Goal: Task Accomplishment & Management: Manage account settings

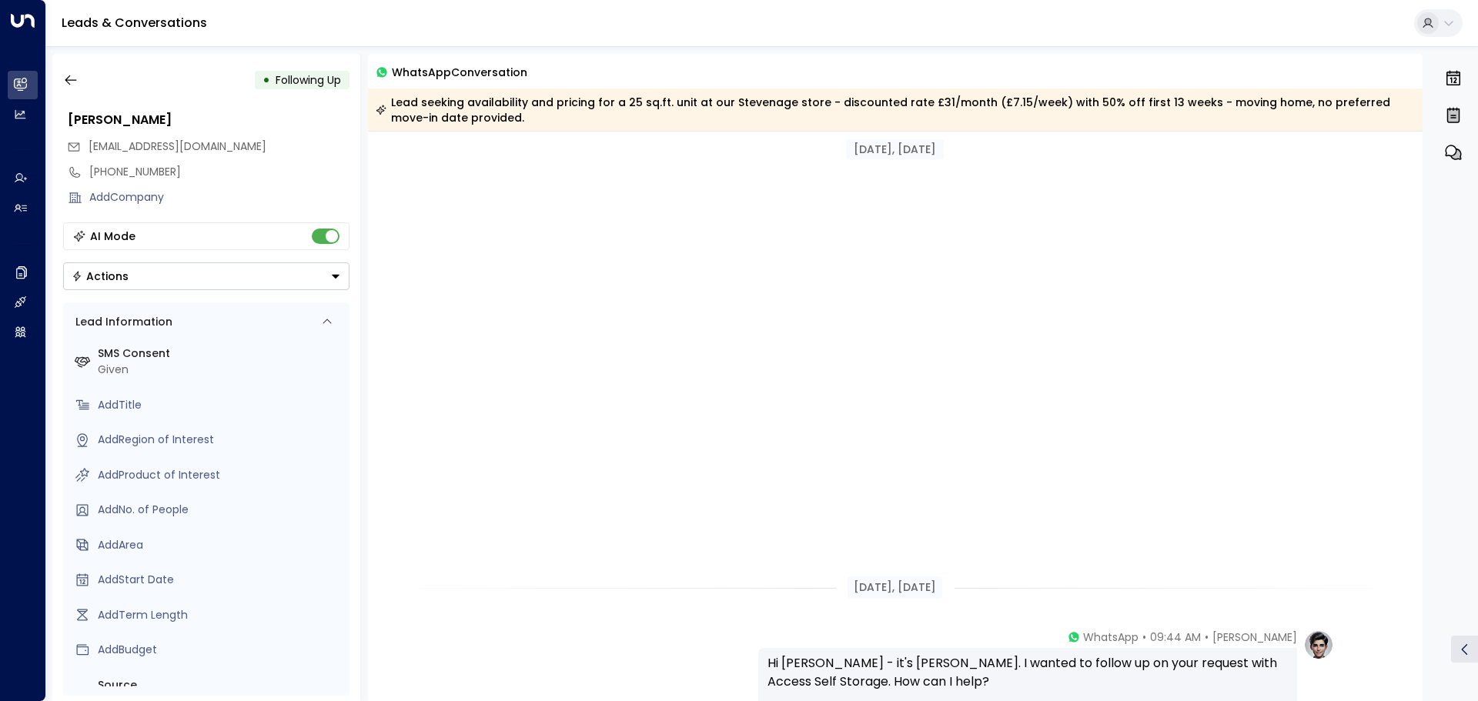
scroll to position [572, 0]
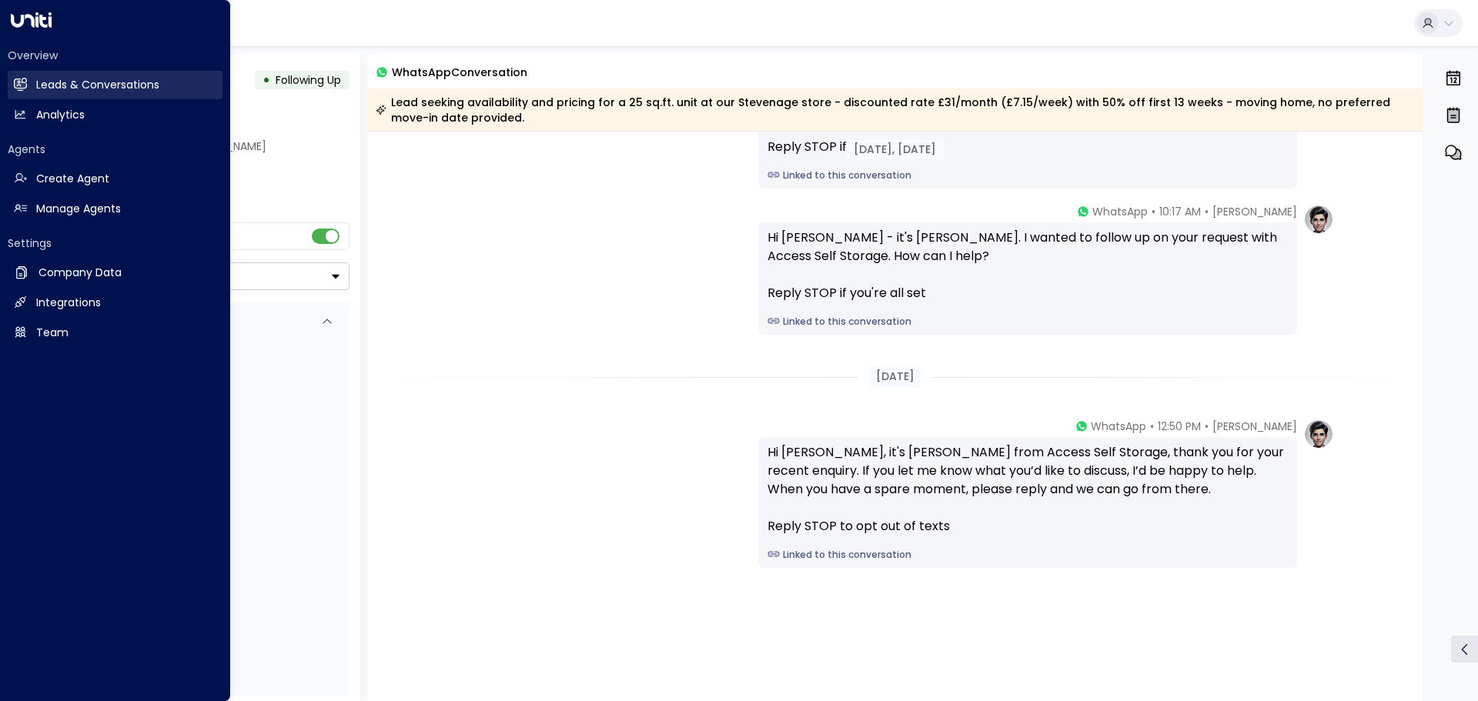
click at [103, 79] on h2 "Leads & Conversations" at bounding box center [97, 85] width 123 height 16
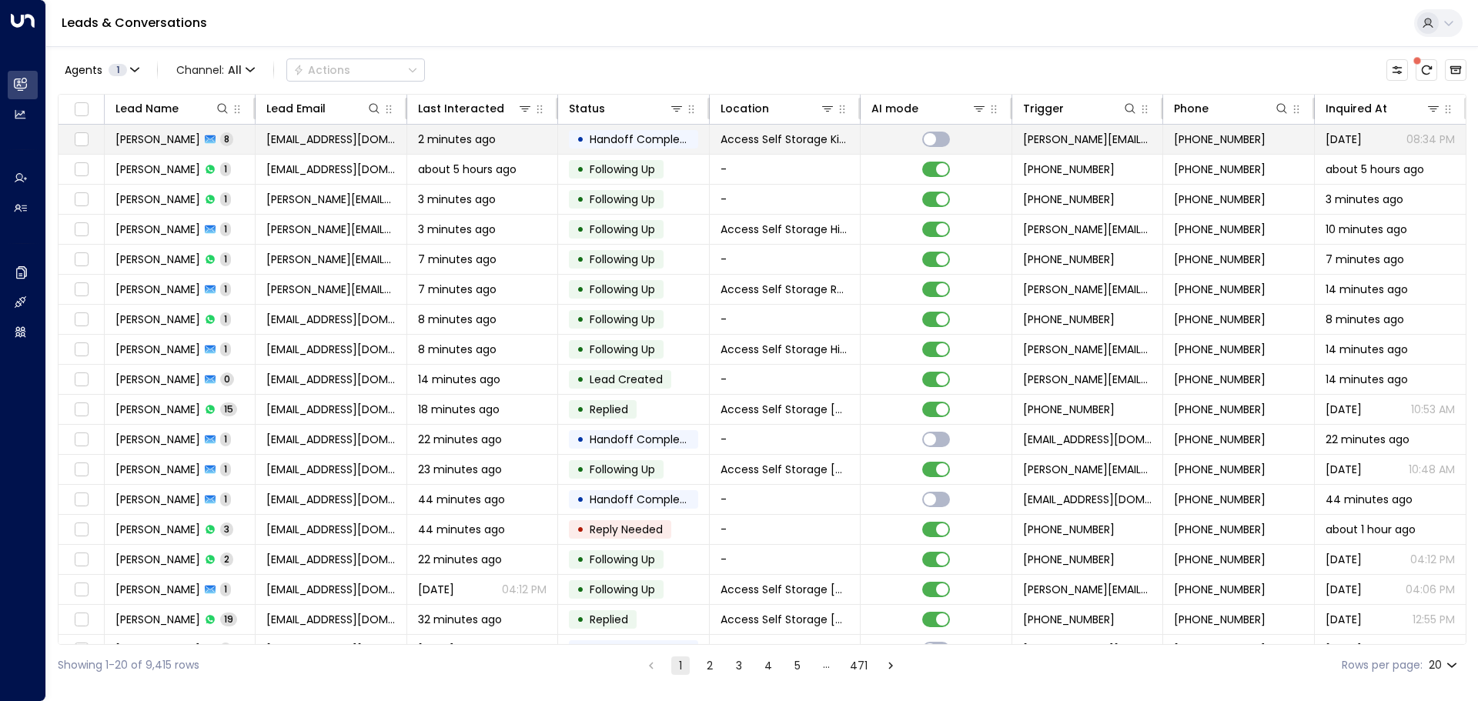
click at [248, 135] on td "[PERSON_NAME] 8" at bounding box center [180, 139] width 151 height 29
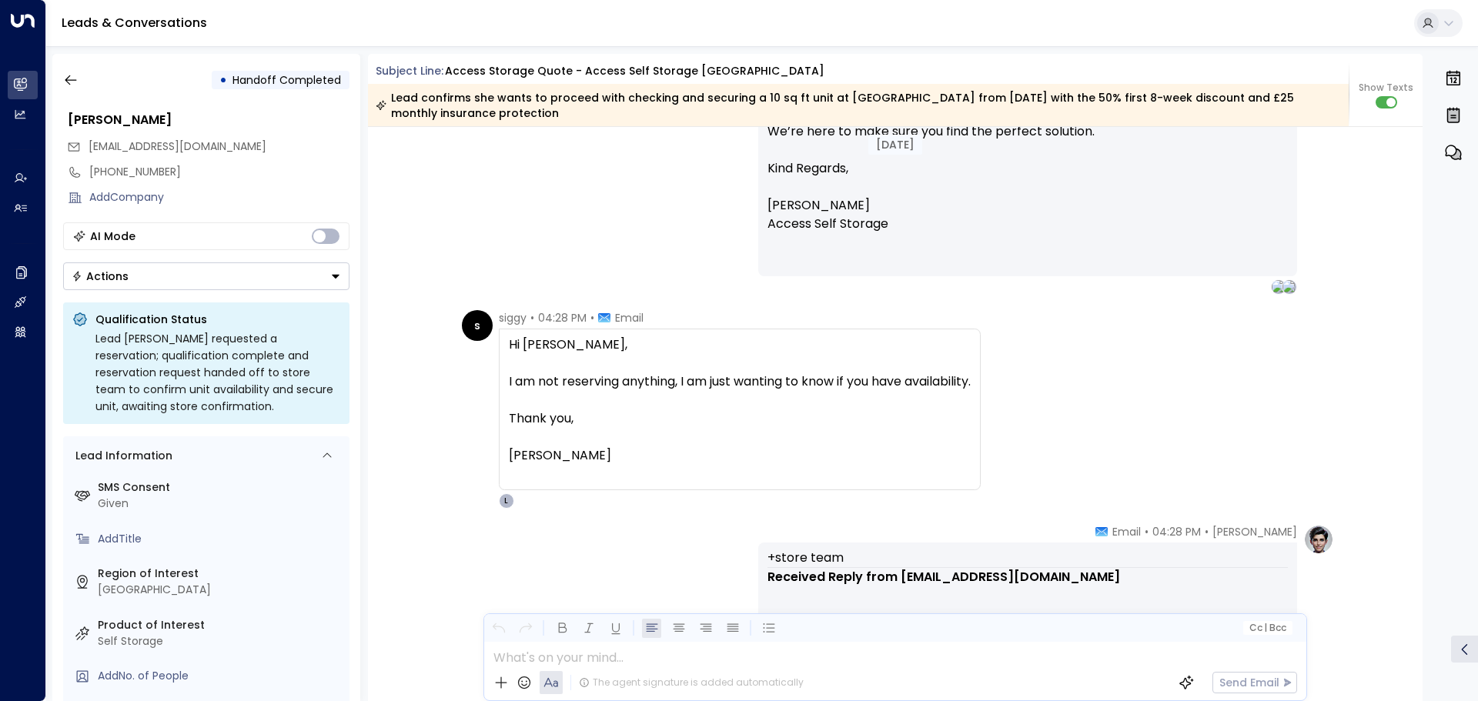
scroll to position [3284, 0]
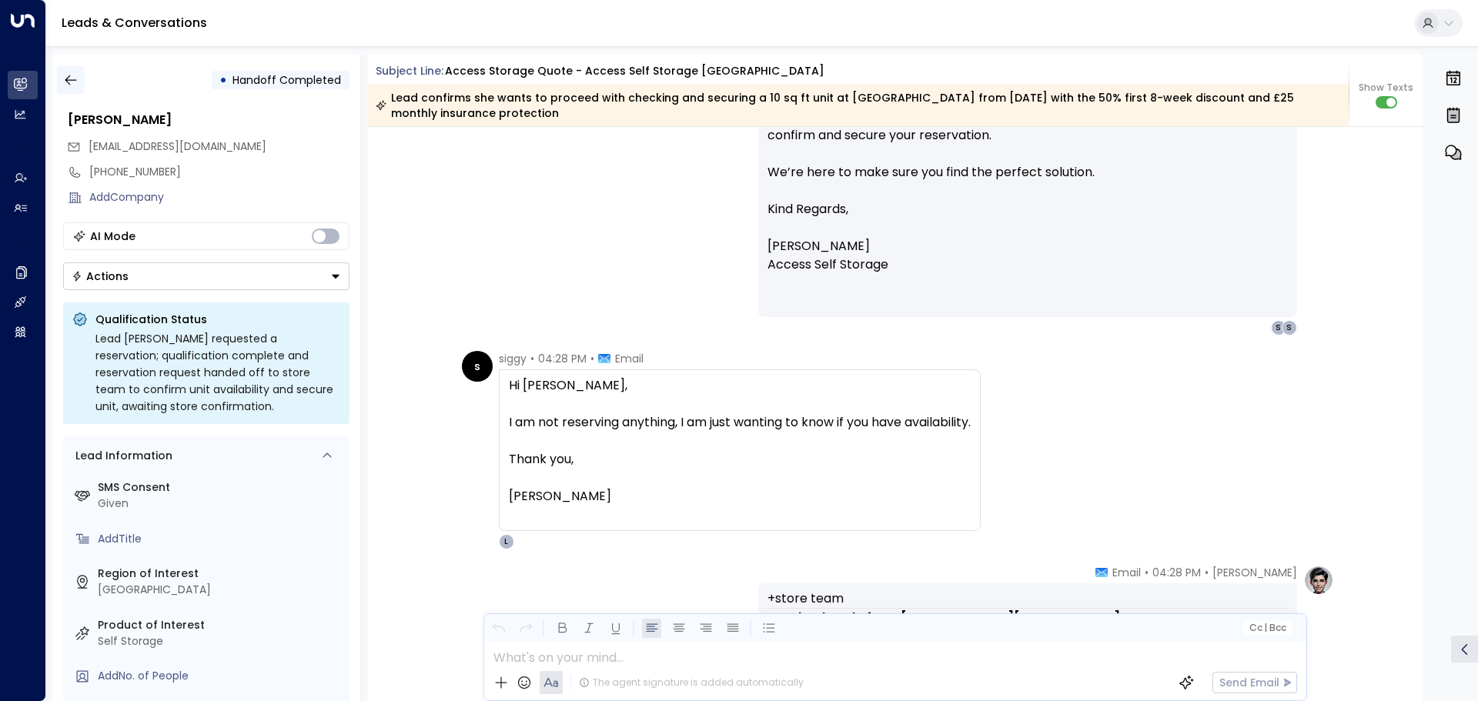
click at [68, 82] on icon "button" at bounding box center [70, 79] width 15 height 15
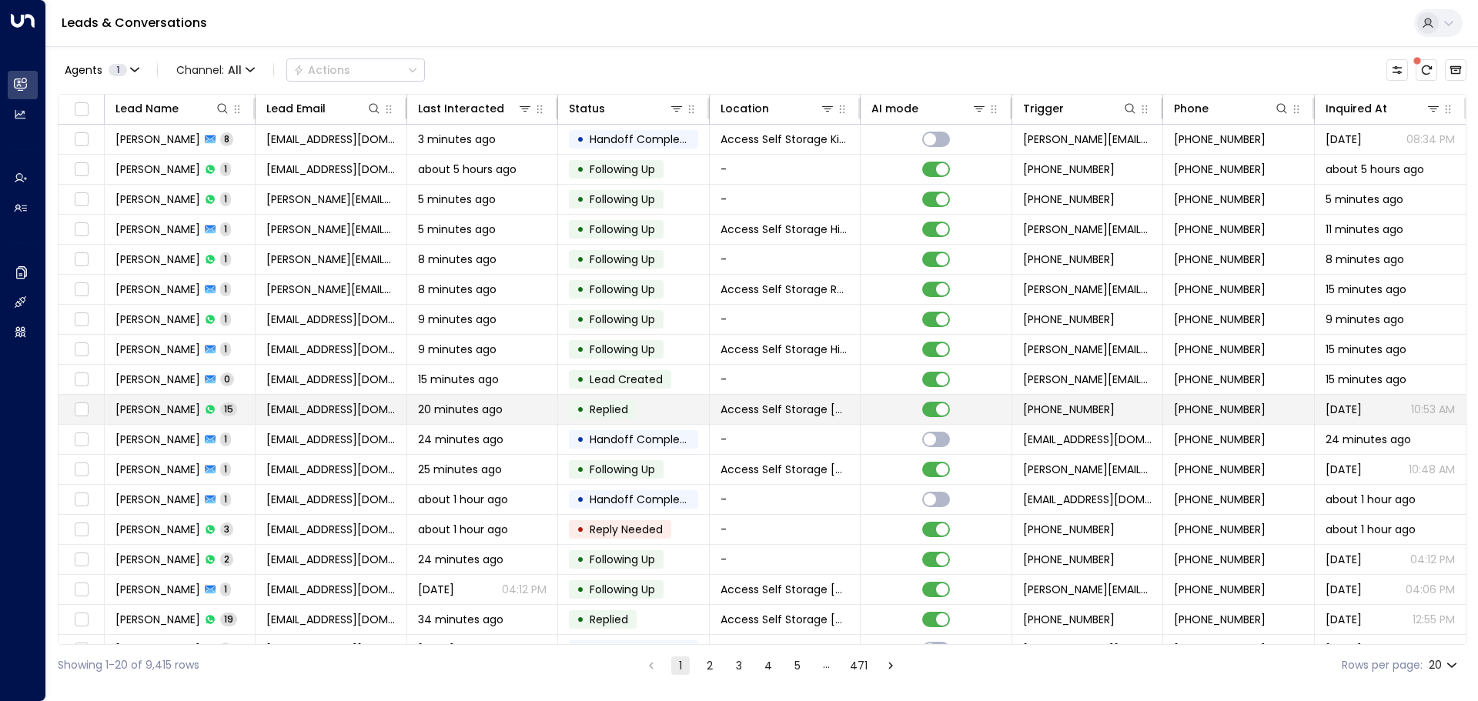
click at [229, 408] on td "[PERSON_NAME] 15" at bounding box center [180, 409] width 151 height 29
